Goal: Check status

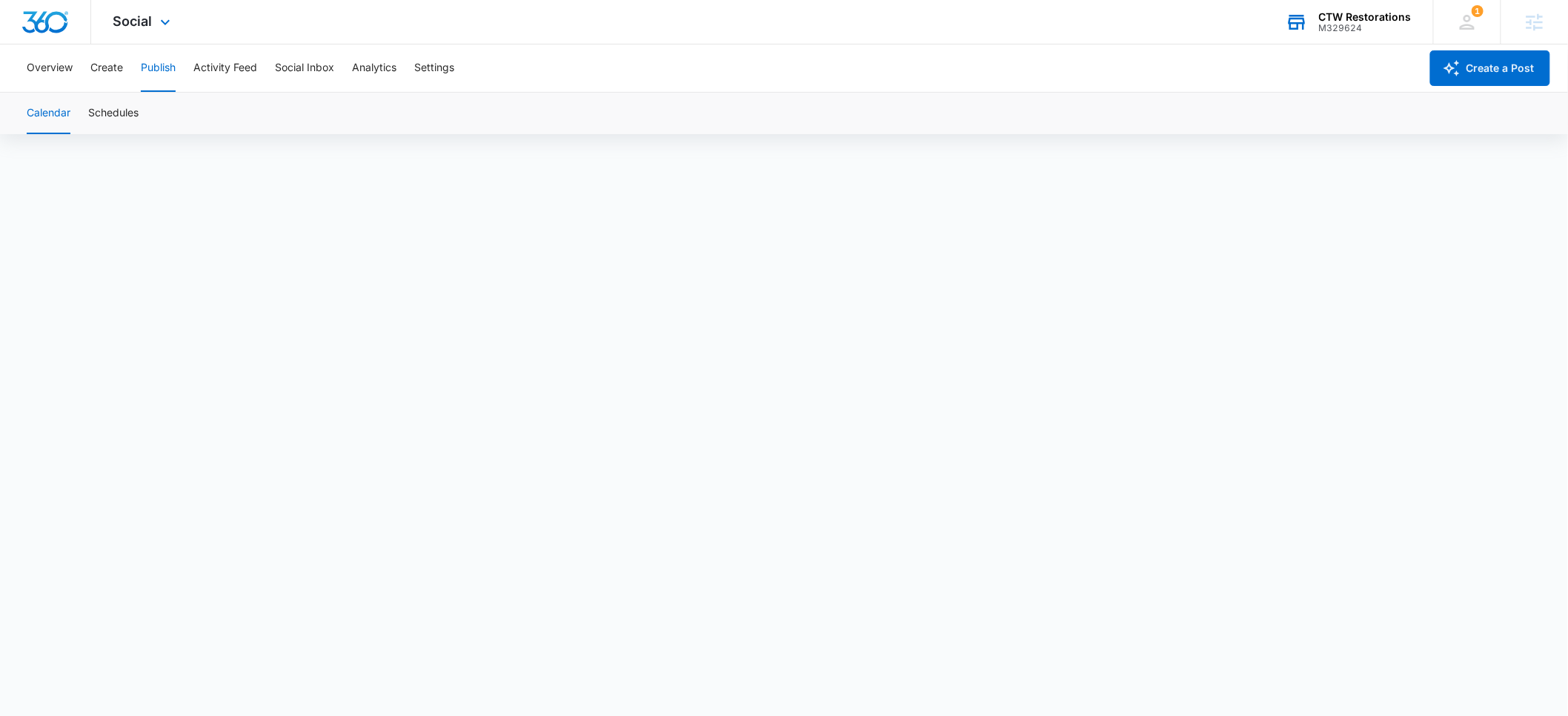
click at [1372, 21] on div "CTW Restorations" at bounding box center [1365, 17] width 93 height 12
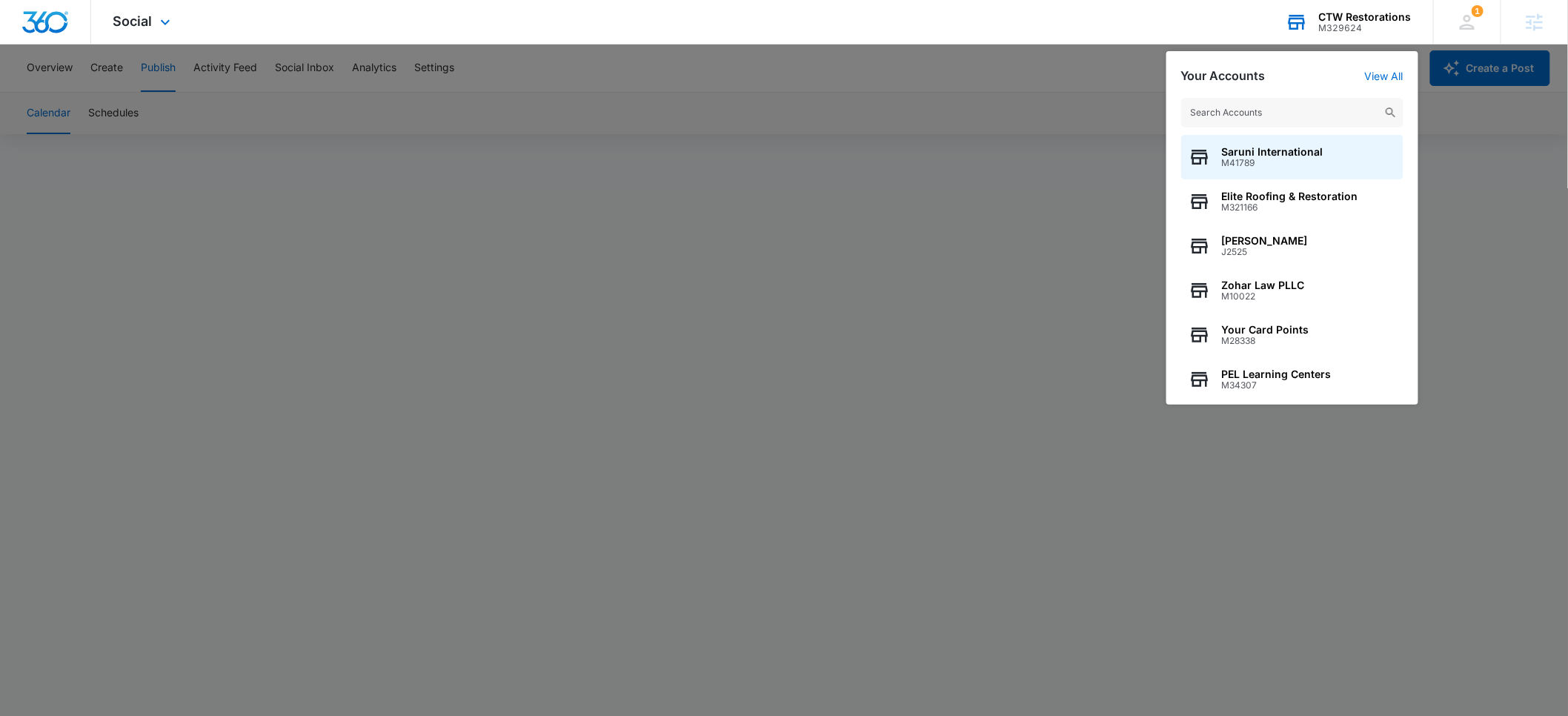
click at [1242, 113] on input "text" at bounding box center [1292, 112] width 222 height 30
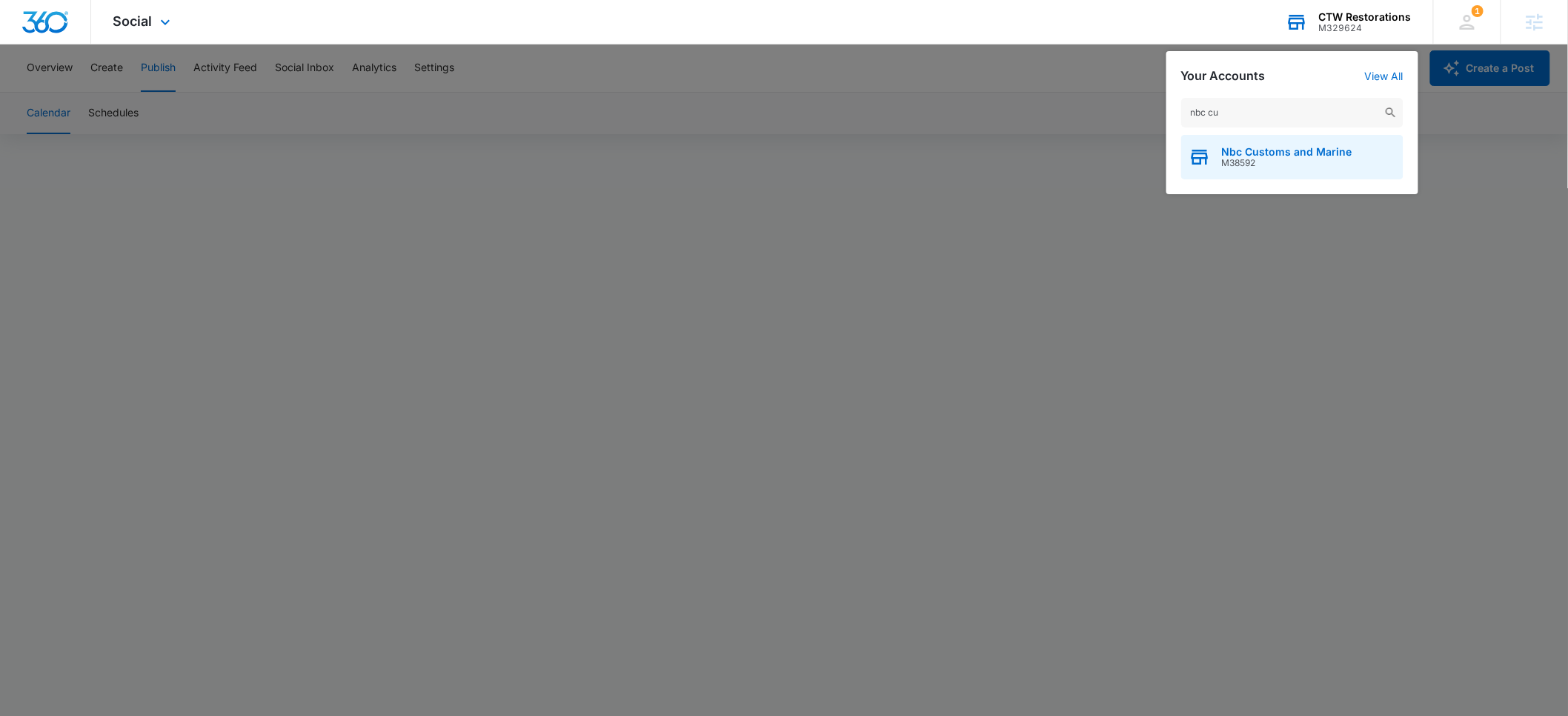
type input "nbc cu"
click at [1273, 155] on span "Nbc Customs and Marine" at bounding box center [1287, 152] width 131 height 12
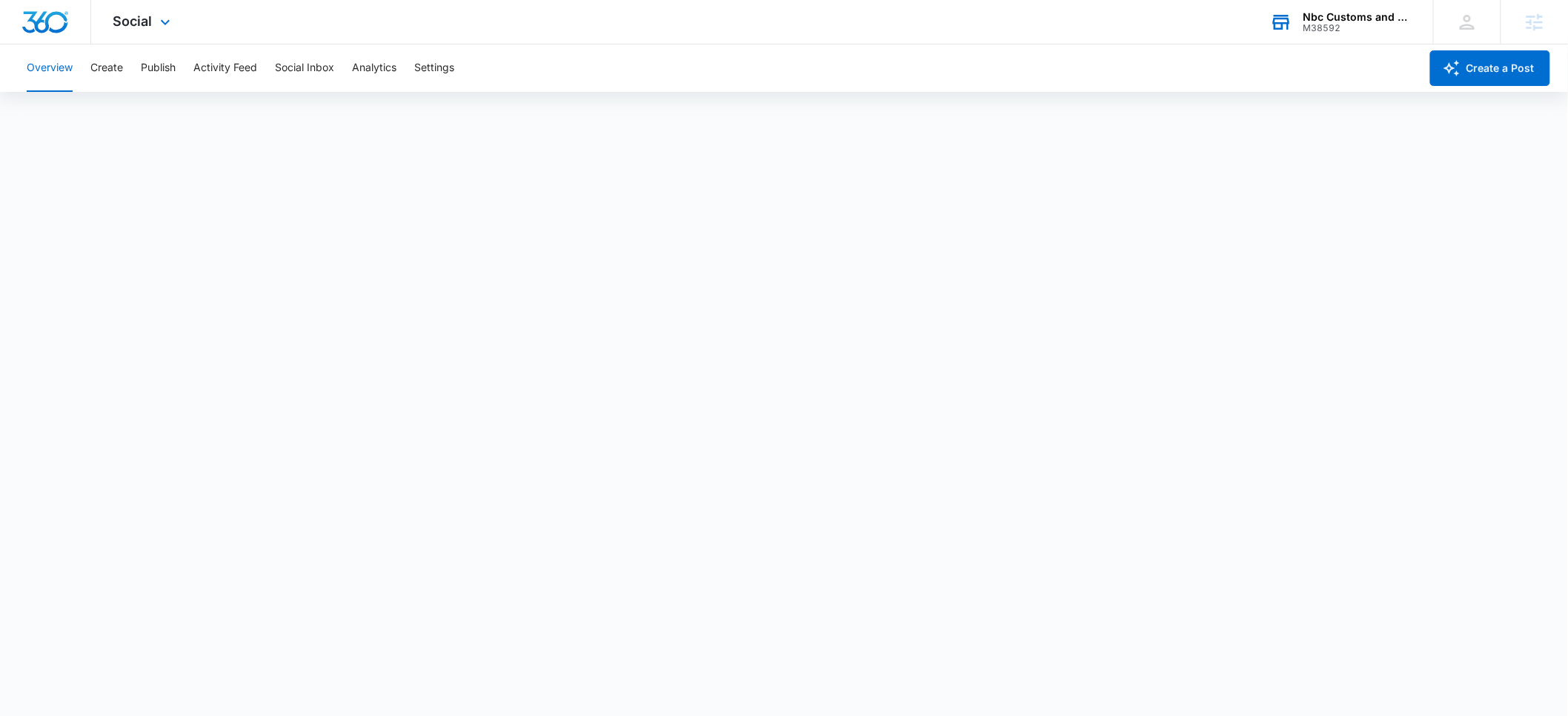
click at [1360, 25] on div "M38592" at bounding box center [1358, 28] width 108 height 10
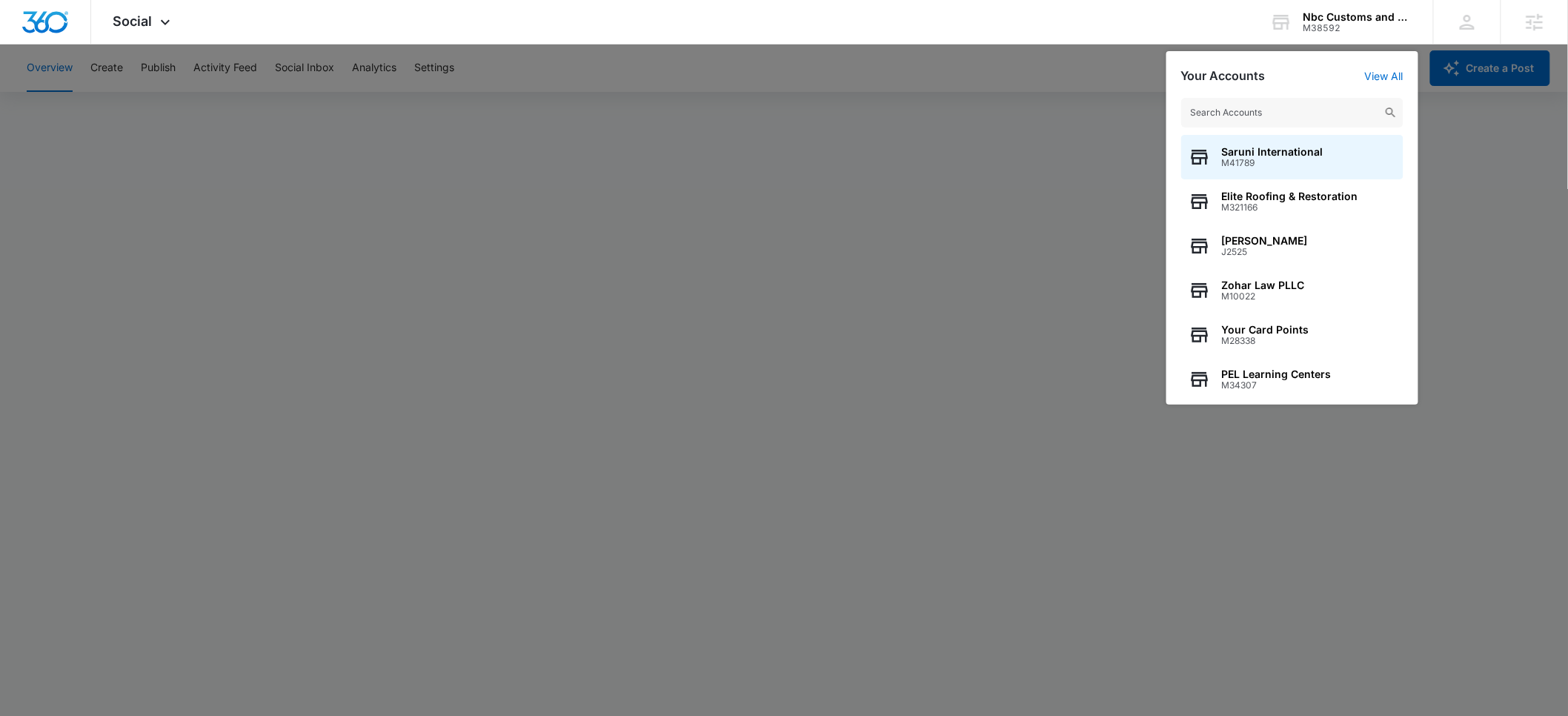
click at [1213, 108] on input "text" at bounding box center [1292, 112] width 222 height 30
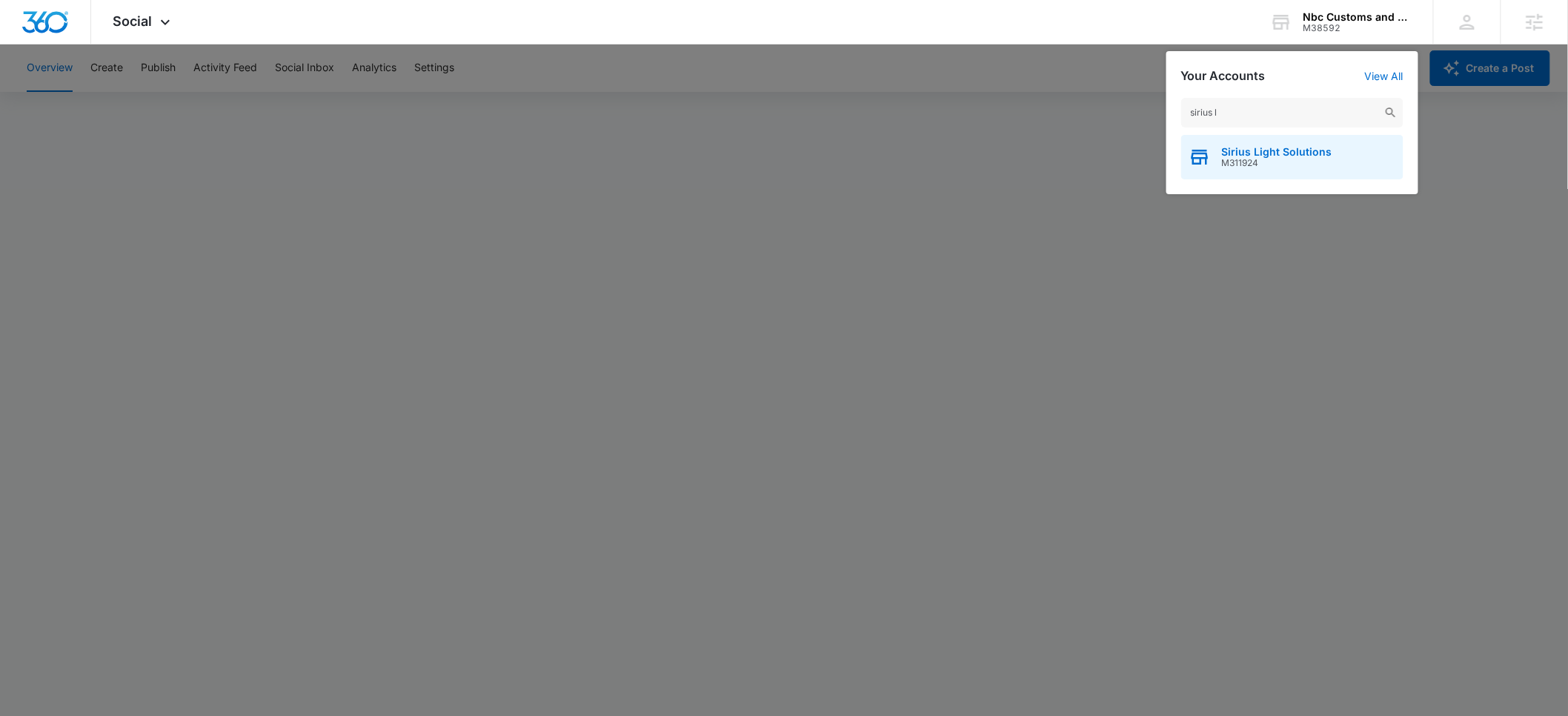
type input "sirius l"
click at [1230, 158] on span "M311924" at bounding box center [1277, 163] width 111 height 10
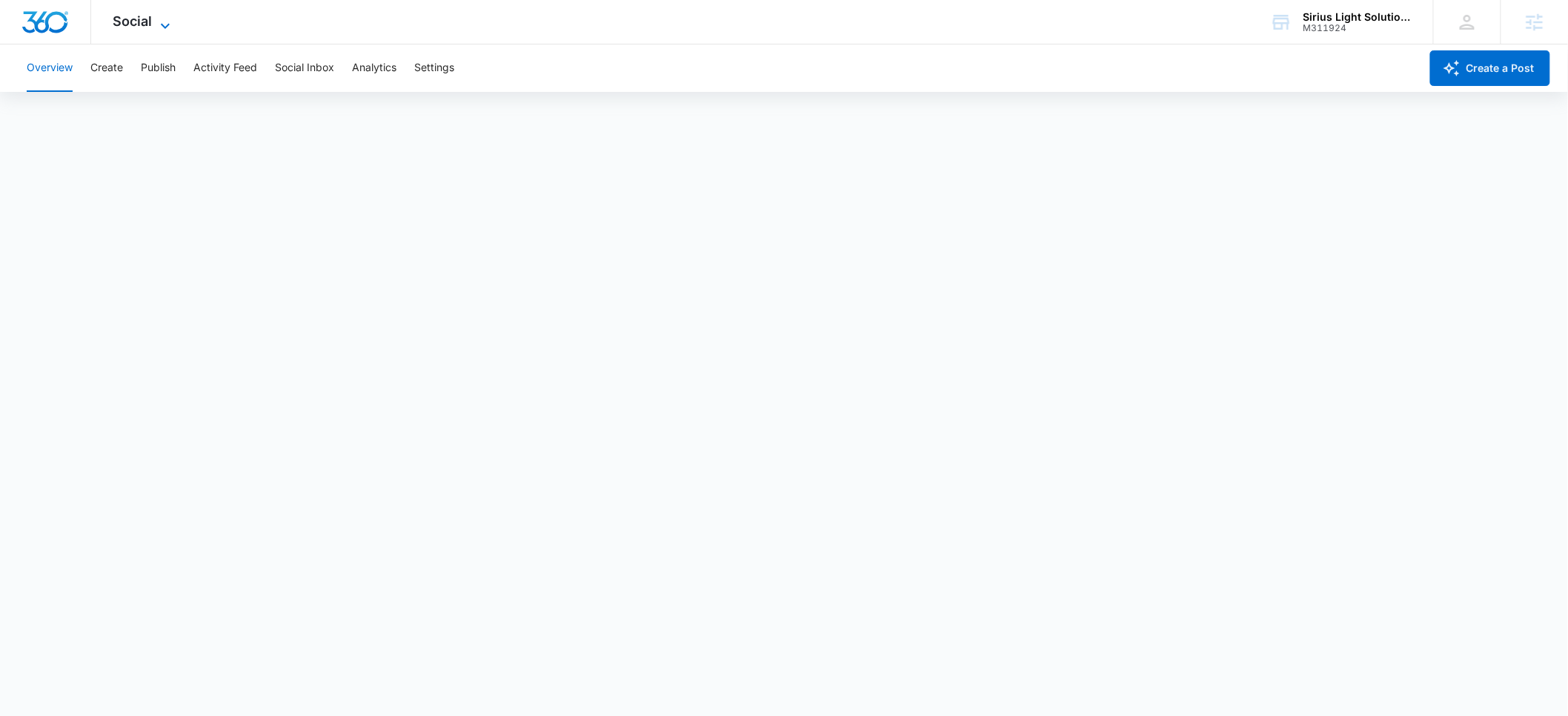
click at [151, 27] on span "Social" at bounding box center [132, 21] width 40 height 15
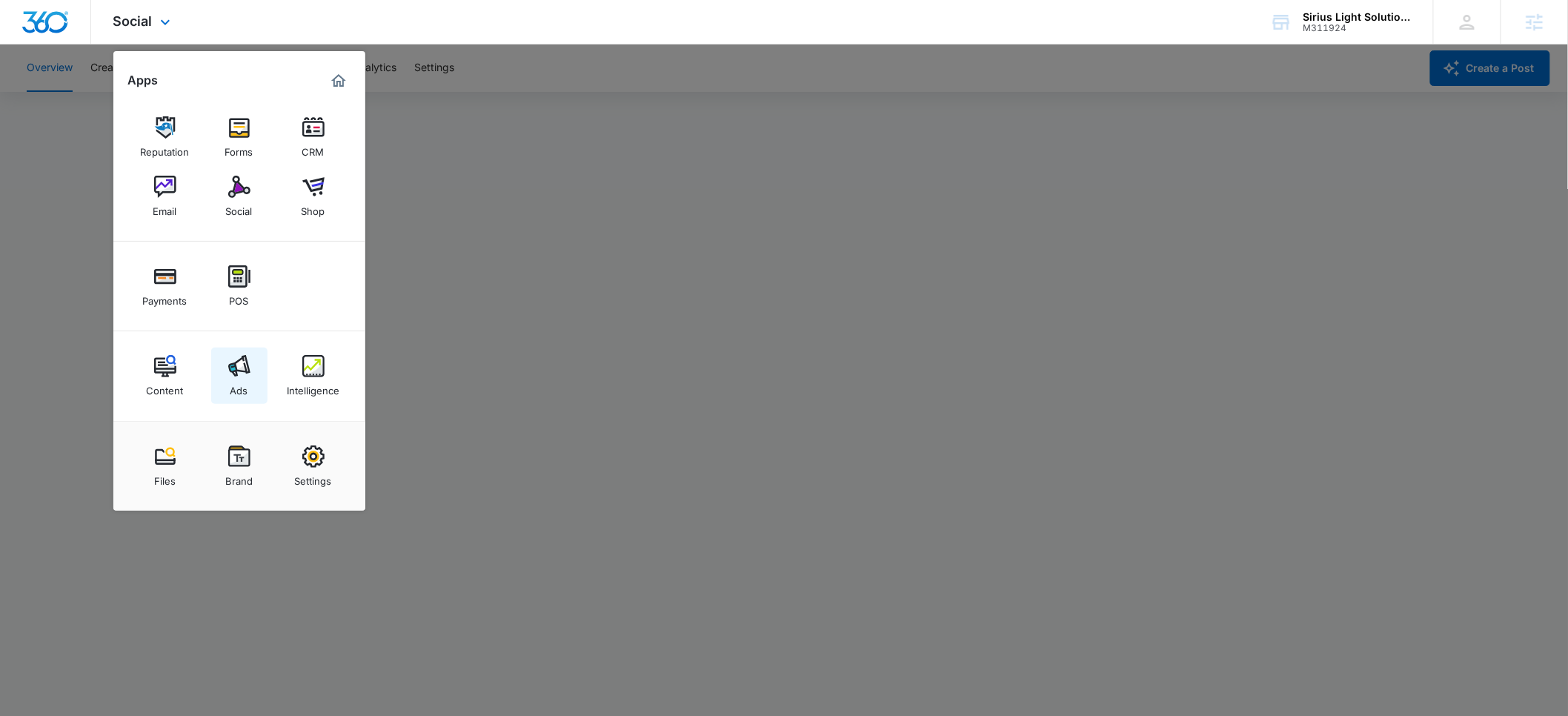
click at [234, 376] on img at bounding box center [239, 366] width 22 height 22
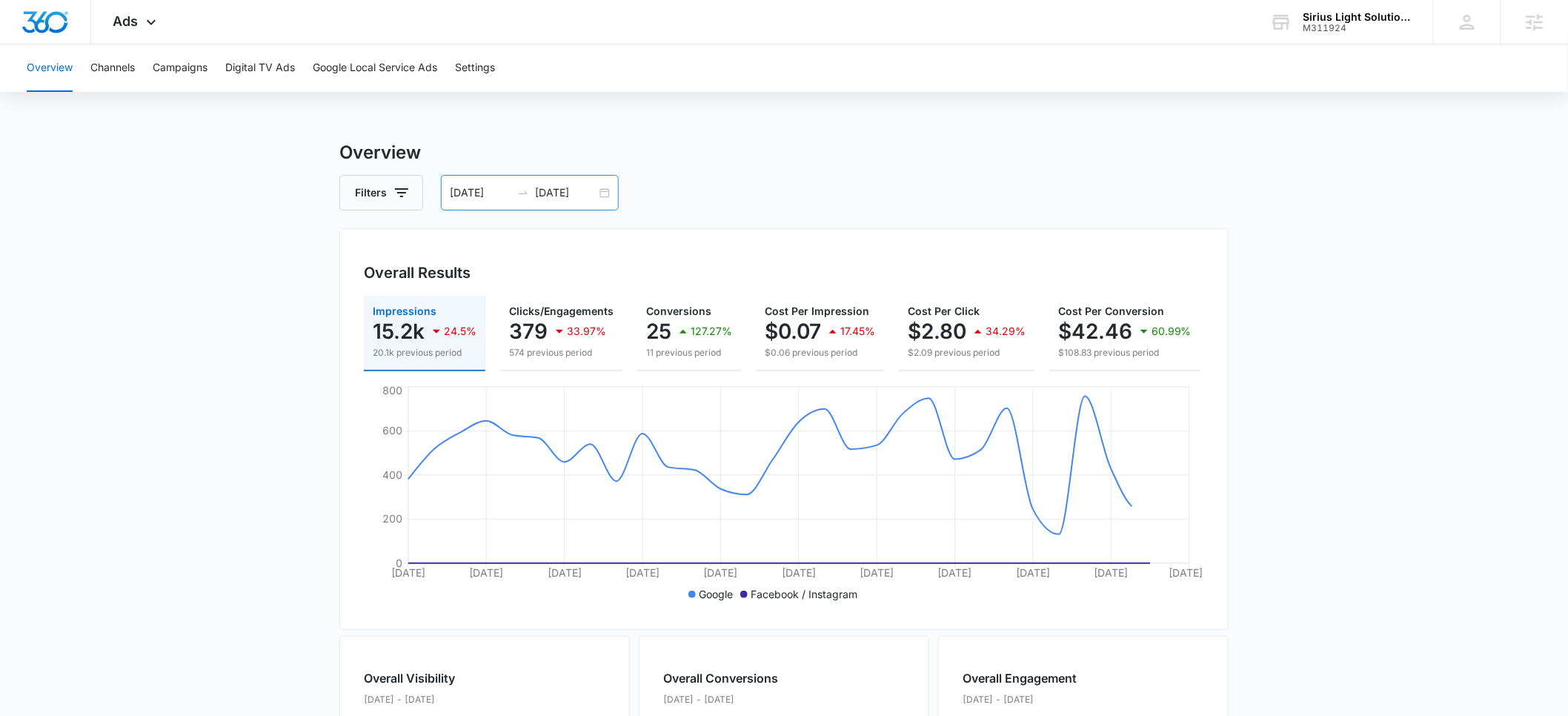
click at [469, 192] on input "[DATE]" at bounding box center [480, 193] width 62 height 16
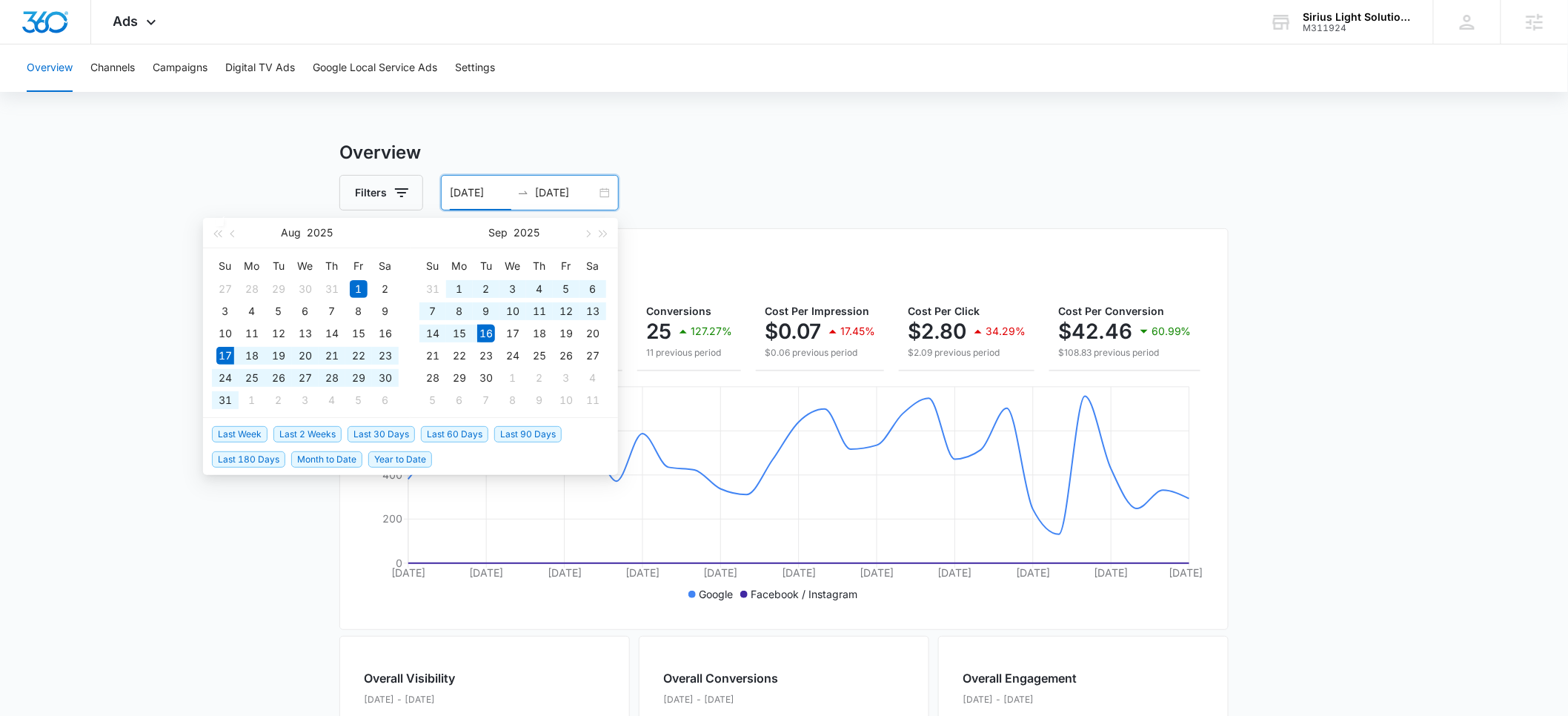
click at [369, 435] on span "Last 30 Days" at bounding box center [381, 434] width 68 height 16
type input "[DATE]"
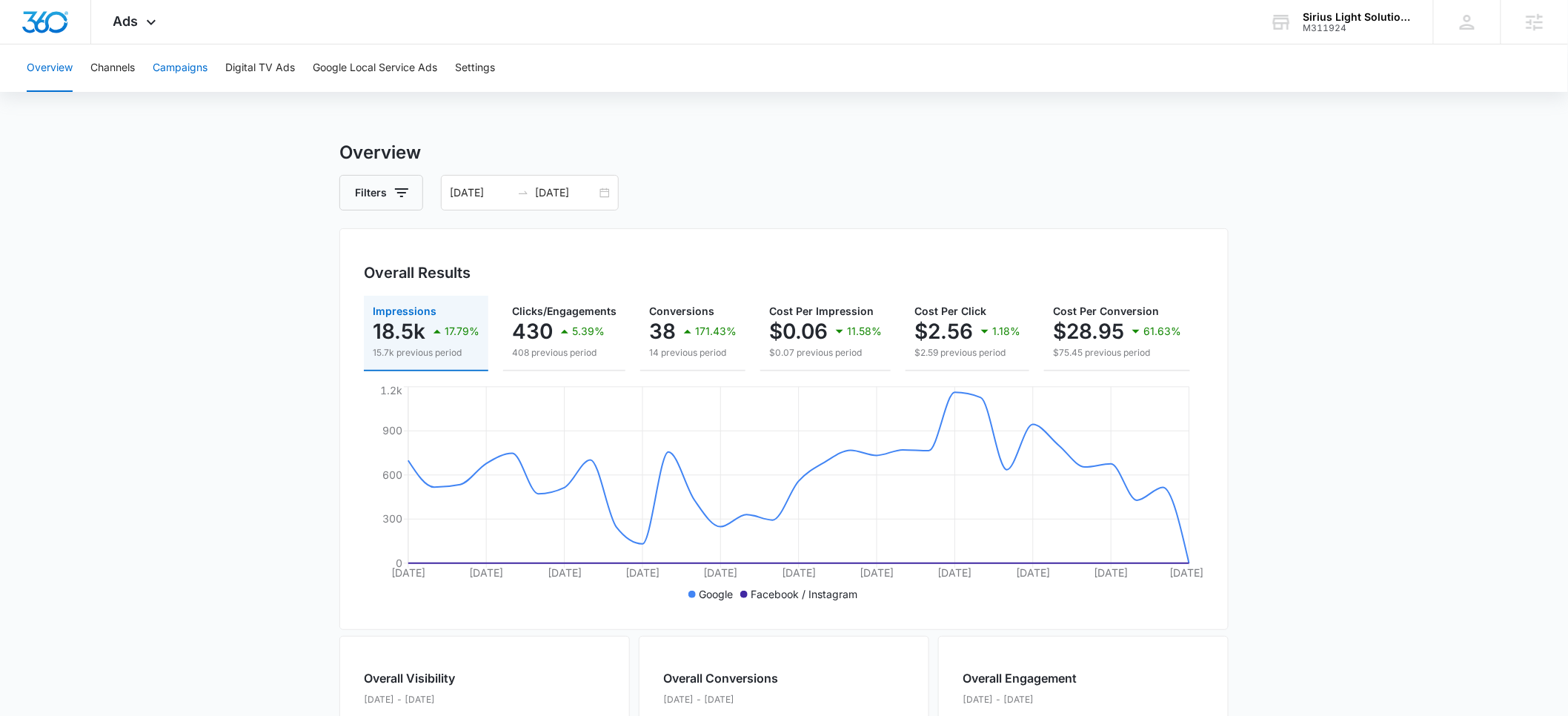
click at [183, 76] on button "Campaigns" at bounding box center [180, 68] width 55 height 47
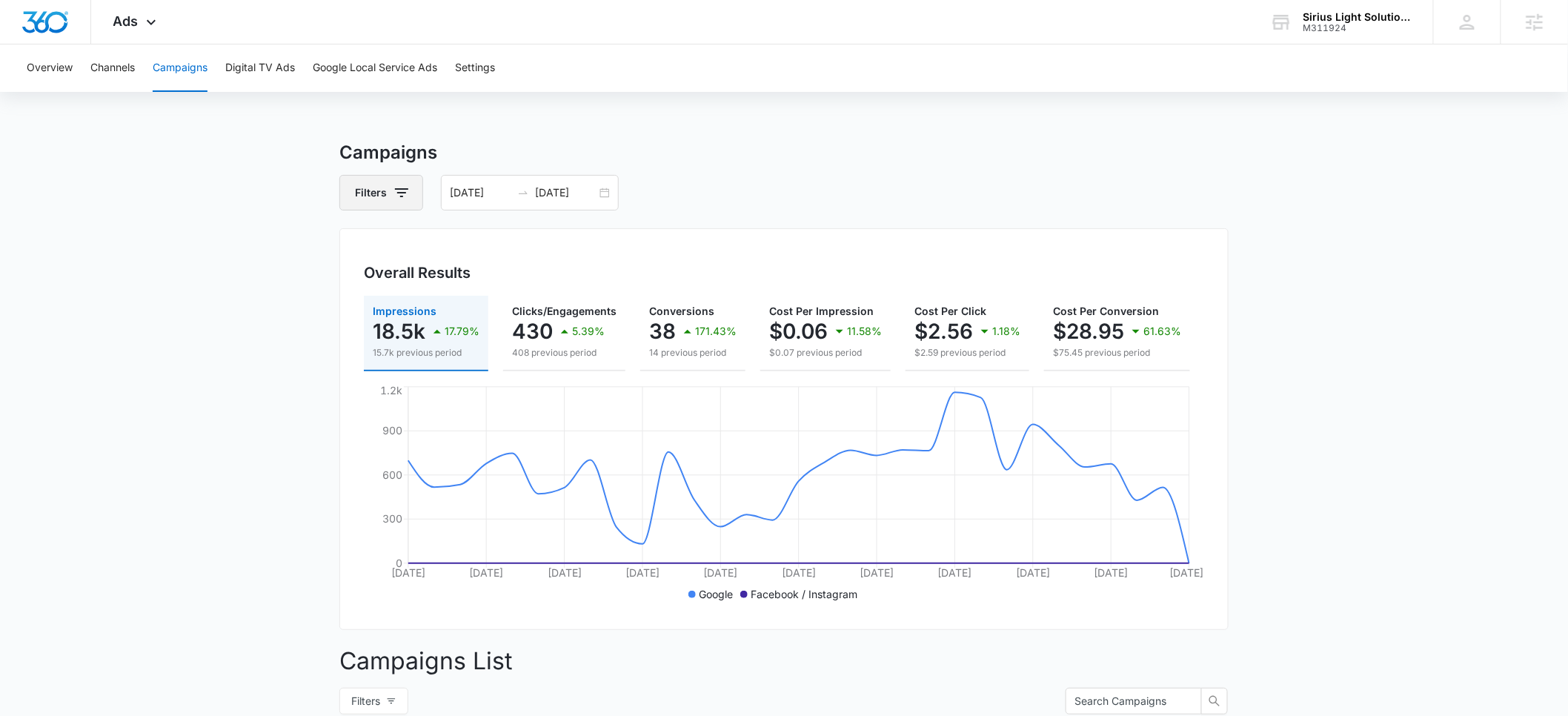
click at [402, 193] on icon "button" at bounding box center [402, 193] width 14 height 9
click at [511, 247] on icon "Show Channel filters" at bounding box center [516, 247] width 18 height 18
click at [249, 271] on main "Campaigns Filters [DATE] [DATE] Overall Results Impressions 18.5k 17.79% 15.7k …" at bounding box center [784, 667] width 1568 height 1056
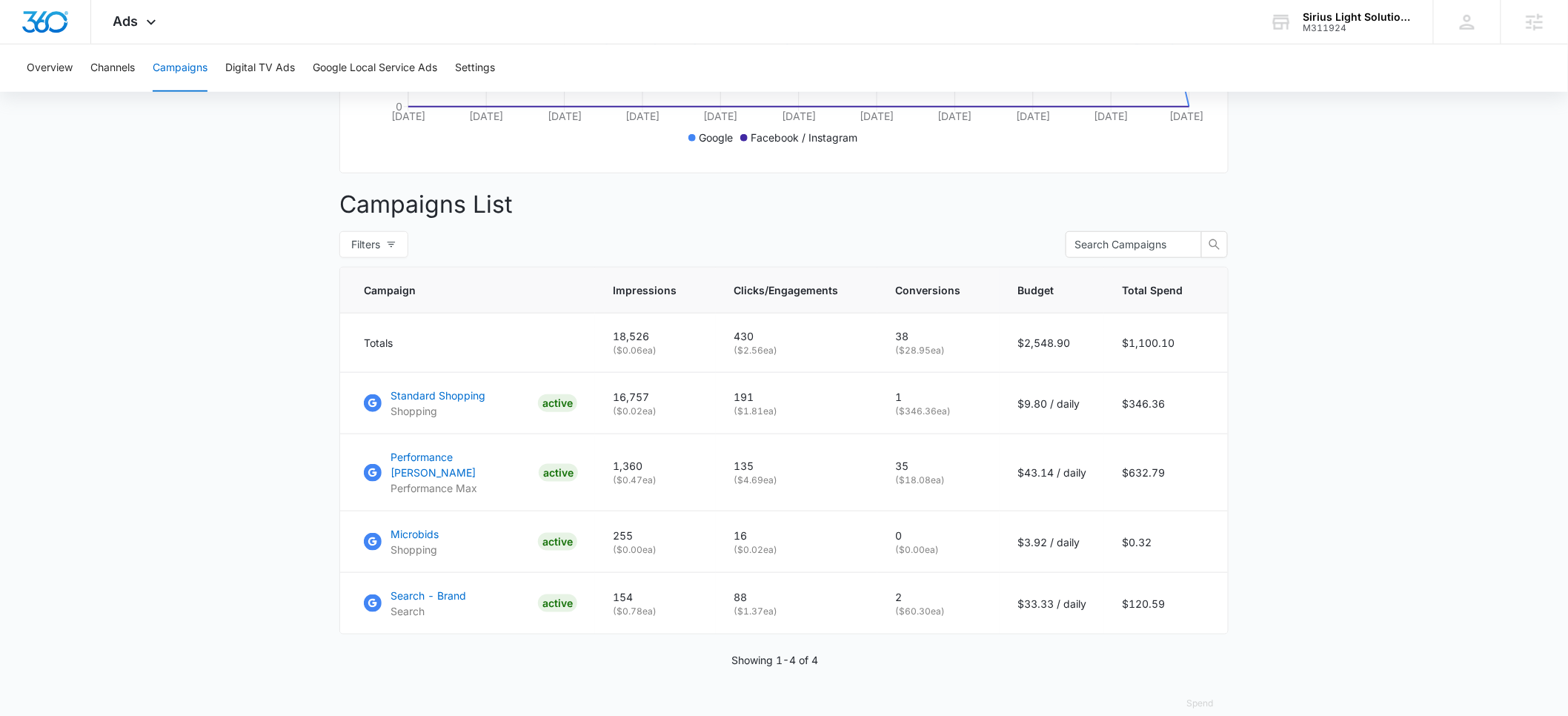
scroll to position [476, 0]
